Goal: Task Accomplishment & Management: Use online tool/utility

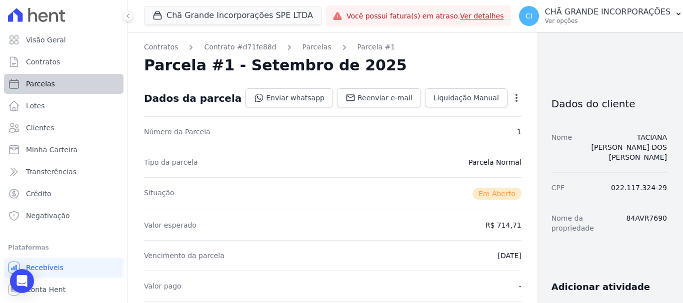
scroll to position [250, 0]
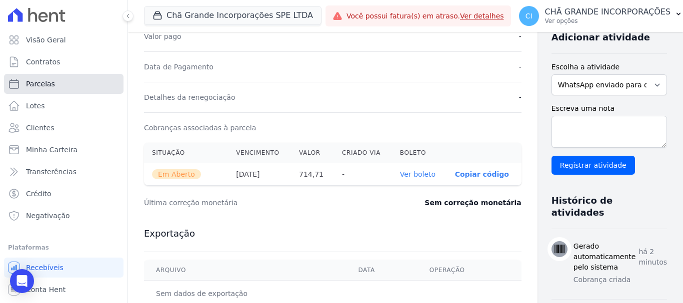
click at [43, 82] on span "Parcelas" at bounding box center [40, 84] width 29 height 10
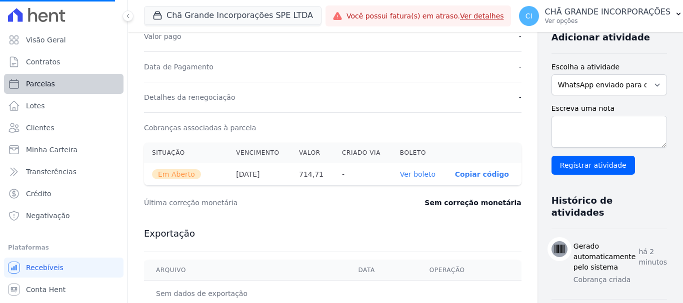
select select
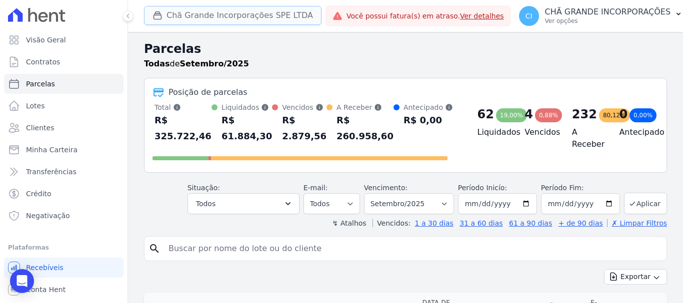
click at [248, 17] on button "Chã Grande Incorporações SPE LTDA" at bounding box center [232, 15] width 177 height 19
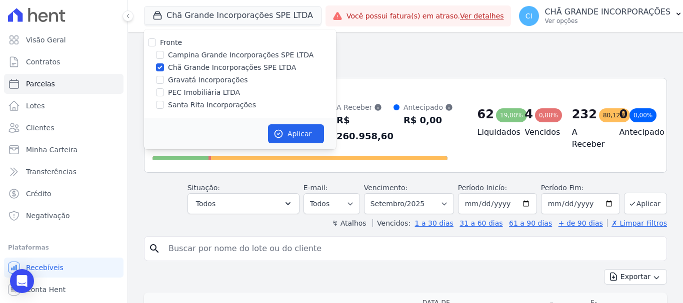
click at [198, 66] on label "Chã Grande Incorporações SPE LTDA" at bounding box center [232, 67] width 128 height 10
click at [164, 66] on input "Chã Grande Incorporações SPE LTDA" at bounding box center [160, 67] width 8 height 8
checkbox input "false"
click at [195, 53] on label "Campina Grande Incorporações SPE LTDA" at bounding box center [240, 55] width 145 height 10
click at [164, 53] on input "Campina Grande Incorporações SPE LTDA" at bounding box center [160, 55] width 8 height 8
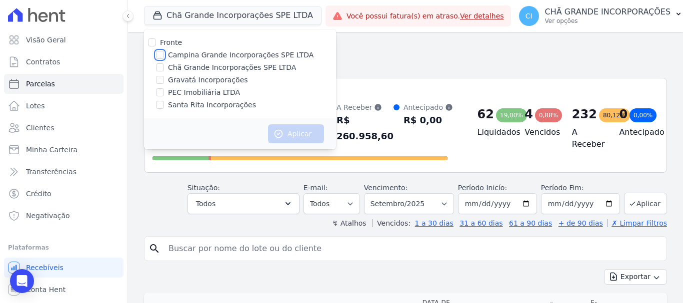
checkbox input "true"
click at [305, 123] on div "Aplicar" at bounding box center [240, 133] width 192 height 31
click at [309, 130] on button "Aplicar" at bounding box center [296, 133] width 56 height 19
select select
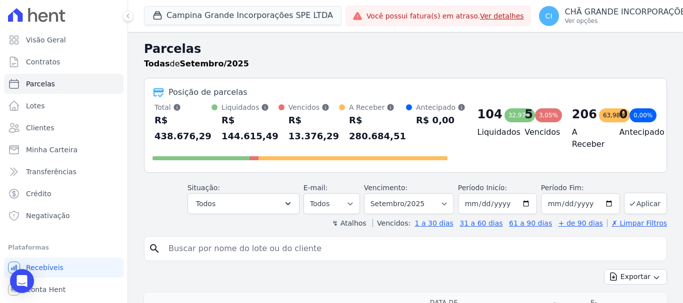
click at [335, 247] on input "search" at bounding box center [412, 249] width 500 height 20
click at [222, 247] on input "search" at bounding box center [412, 249] width 500 height 20
type input "alexandre macedo da silva"
select select
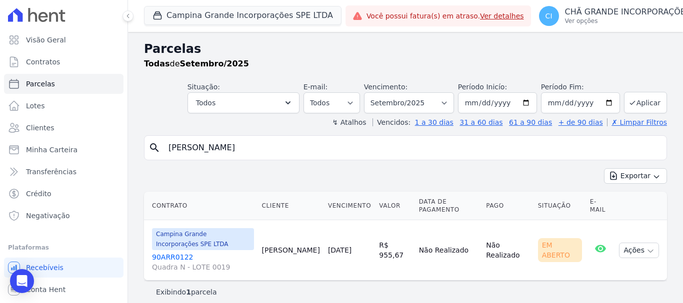
click at [169, 254] on link "90ARR0122 Quadra N - LOTE 0019" at bounding box center [203, 262] width 102 height 20
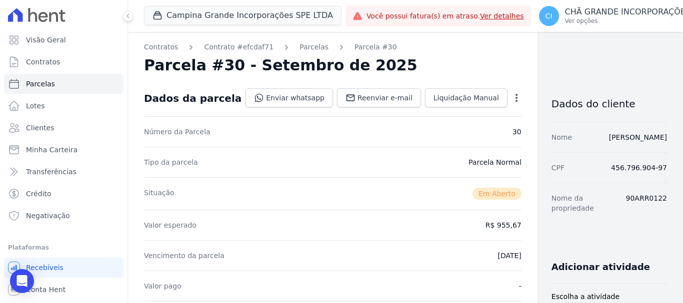
scroll to position [200, 0]
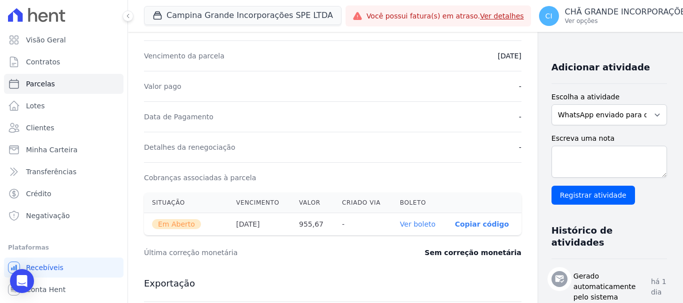
click at [400, 225] on link "Ver boleto" at bounding box center [417, 224] width 35 height 8
click at [36, 85] on span "Parcelas" at bounding box center [40, 84] width 29 height 10
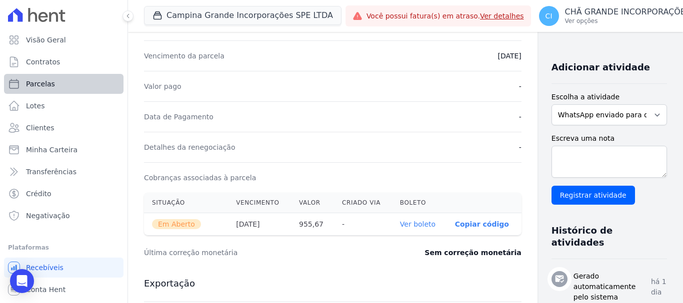
select select
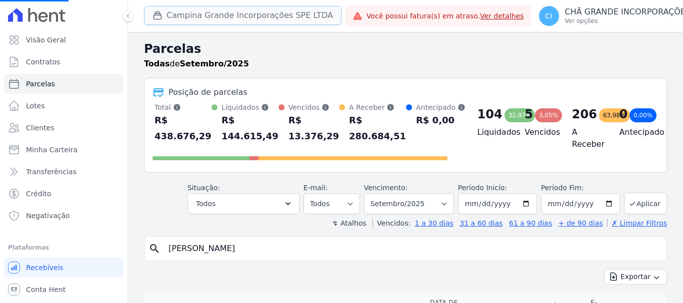
click at [219, 17] on button "Campina Grande Incorporações SPE LTDA" at bounding box center [242, 15] width 197 height 19
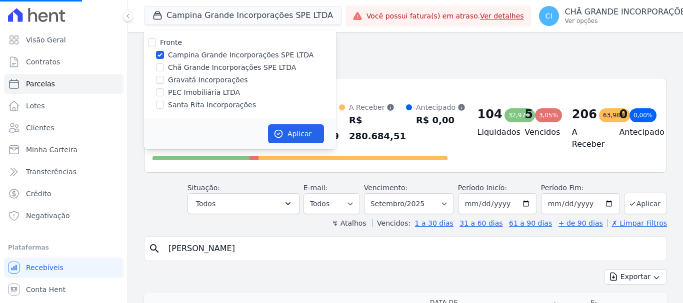
click at [192, 48] on div "Fronte Campina Grande Incorporações SPE LTDA Chã Grande Incorporações SPE LTDA …" at bounding box center [240, 73] width 192 height 89
select select
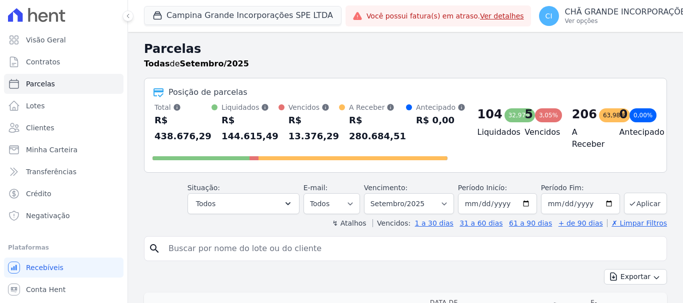
click at [191, 52] on h2 "Parcelas" at bounding box center [405, 49] width 523 height 18
click at [214, 14] on button "Campina Grande Incorporações SPE LTDA" at bounding box center [242, 15] width 197 height 19
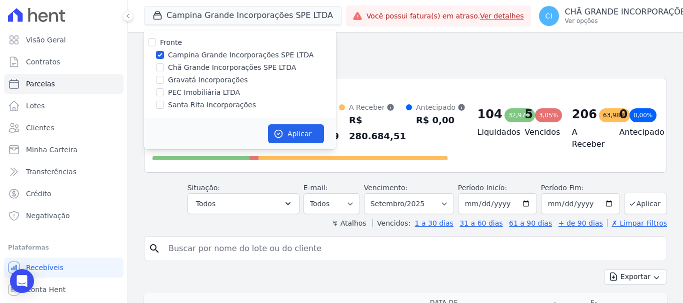
click at [188, 55] on label "Campina Grande Incorporações SPE LTDA" at bounding box center [240, 55] width 145 height 10
click at [164, 55] on input "Campina Grande Incorporações SPE LTDA" at bounding box center [160, 55] width 8 height 8
checkbox input "false"
click at [189, 64] on label "Chã Grande Incorporações SPE LTDA" at bounding box center [232, 67] width 128 height 10
click at [164, 64] on input "Chã Grande Incorporações SPE LTDA" at bounding box center [160, 67] width 8 height 8
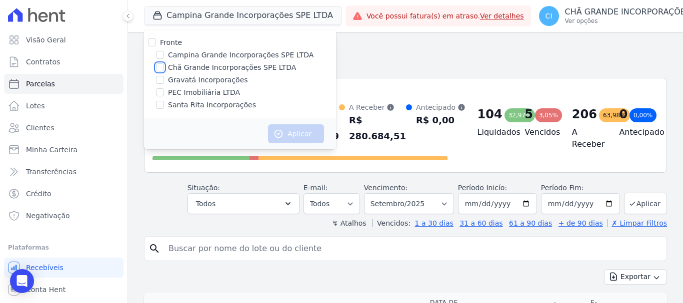
checkbox input "true"
click at [296, 132] on button "Aplicar" at bounding box center [296, 133] width 56 height 19
select select
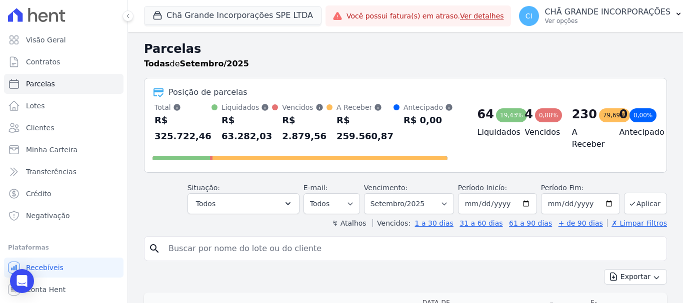
click at [239, 254] on input "search" at bounding box center [412, 249] width 500 height 20
type input "marconi"
select select
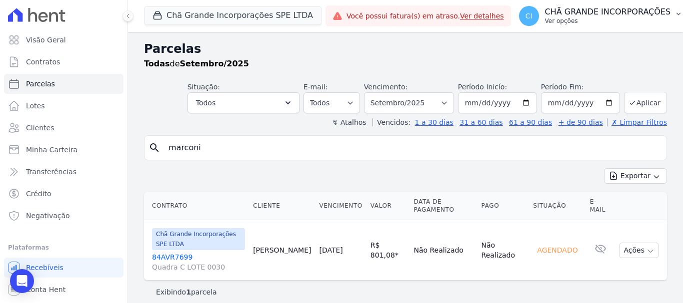
click at [603, 3] on button "CI CHÃ GRANDE INCORPORAÇÕES Ver opções" at bounding box center [601, 16] width 180 height 28
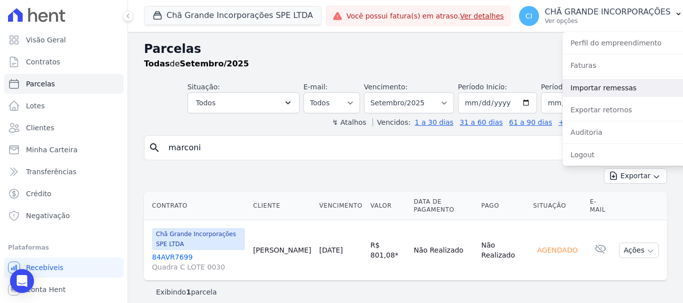
click at [593, 85] on link "Importar remessas" at bounding box center [626, 88] width 128 height 18
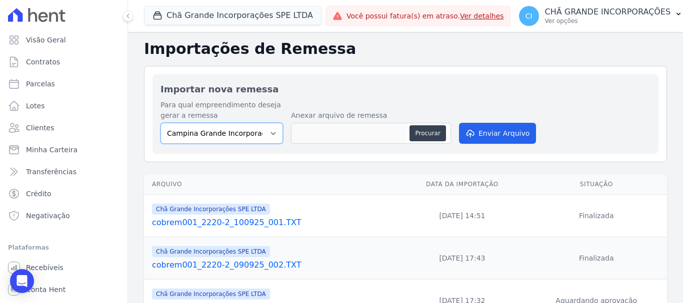
click at [238, 128] on select "Campina Grande Incorporações SPE LTDA Chã Grande Incorporações SPE LTDA Gravatá…" at bounding box center [221, 133] width 122 height 21
select select "fada966b-1e94-4a5a-a03a-a068354f70e7"
click at [160, 123] on select "Campina Grande Incorporações SPE LTDA Chã Grande Incorporações SPE LTDA Gravatá…" at bounding box center [221, 133] width 122 height 21
click at [419, 134] on button "Procurar" at bounding box center [427, 133] width 36 height 16
type input "cobrem001_2220-2_100925_002.TXT"
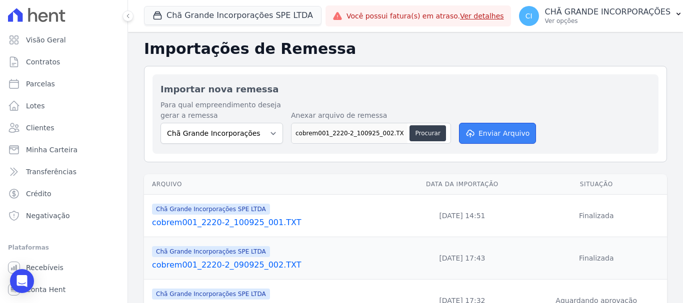
click at [518, 133] on button "Enviar Arquivo" at bounding box center [497, 133] width 77 height 21
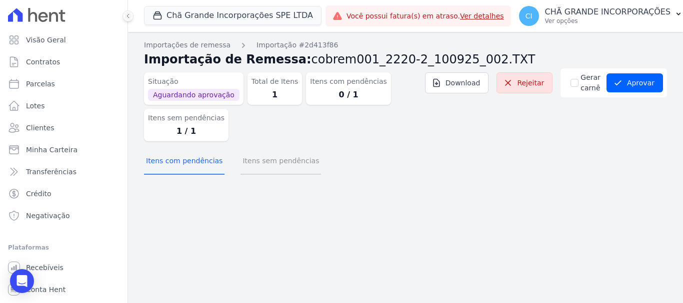
click at [271, 159] on button "Itens sem pendências" at bounding box center [280, 162] width 80 height 26
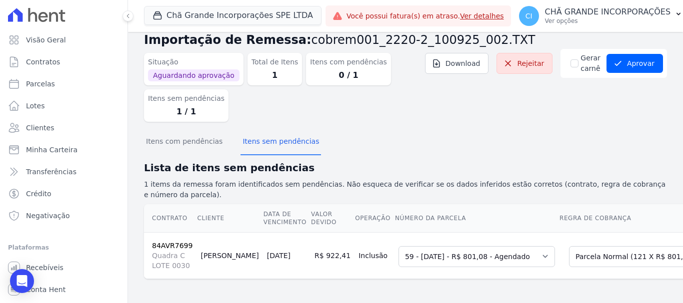
scroll to position [0, 48]
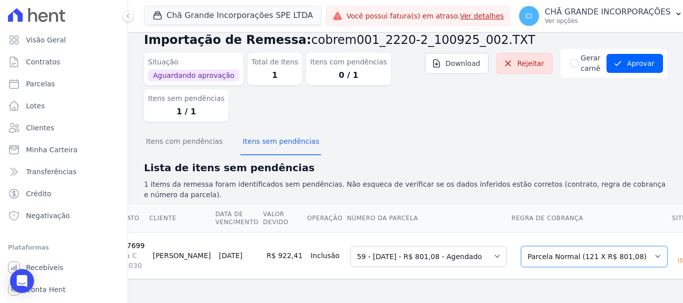
click at [581, 253] on select "Selecione uma Nova Parcela Avulsa Parcela Avulsa Existente Sinal (3 X R$ 19,97)…" at bounding box center [594, 256] width 146 height 21
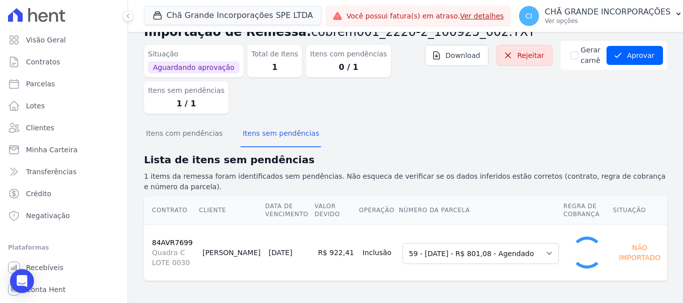
scroll to position [20, 0]
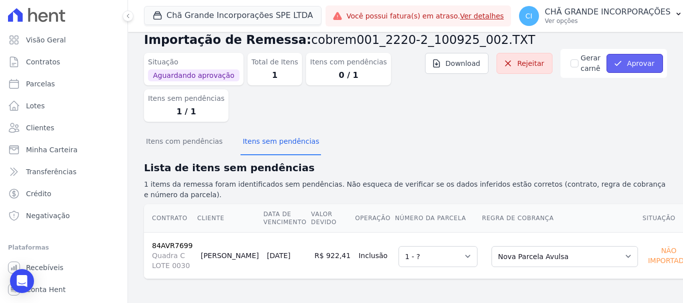
click at [646, 63] on button "Aprovar" at bounding box center [634, 63] width 56 height 19
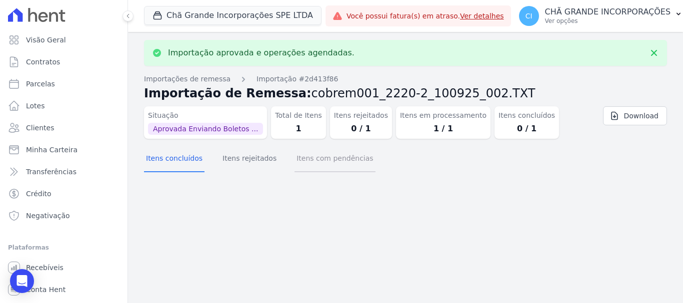
click at [336, 158] on button "Itens com pendências" at bounding box center [334, 159] width 80 height 26
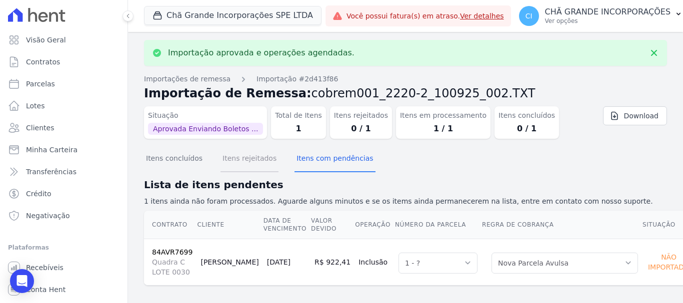
click at [239, 163] on button "Itens rejeitados" at bounding box center [249, 159] width 58 height 26
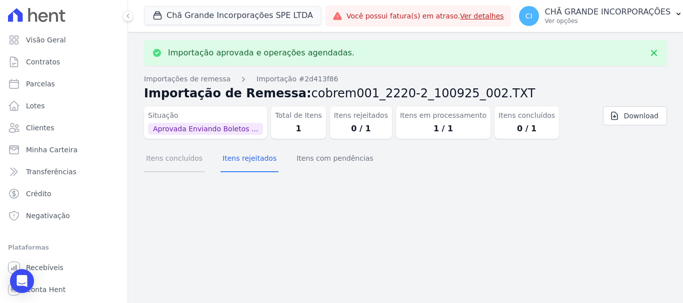
click at [152, 161] on button "Itens concluídos" at bounding box center [174, 159] width 60 height 26
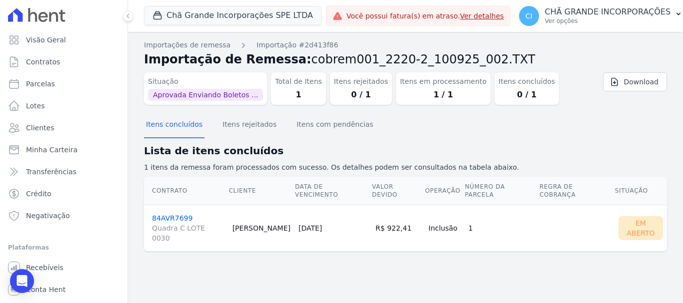
click at [173, 214] on link "84AVR7699 Quadra C LOTE 0030" at bounding box center [188, 228] width 72 height 29
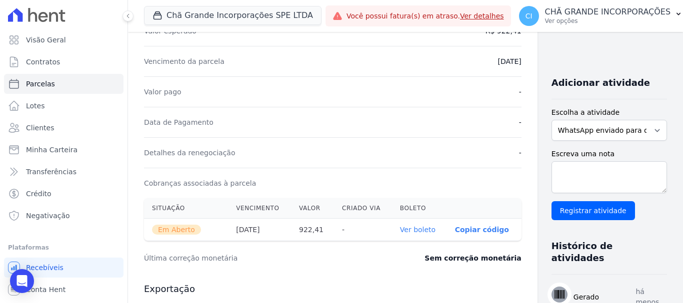
scroll to position [200, 0]
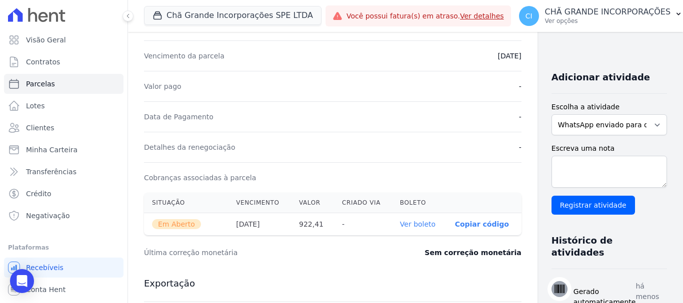
click at [400, 227] on link "Ver boleto" at bounding box center [417, 224] width 35 height 8
